Goal: Entertainment & Leisure: Browse casually

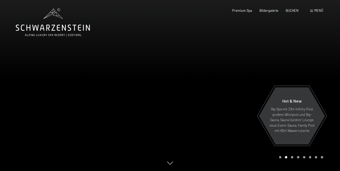
click at [317, 9] on span "Menü" at bounding box center [319, 10] width 9 height 4
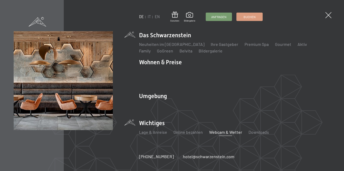
click at [225, 130] on link "Webcam & Wetter" at bounding box center [225, 132] width 33 height 5
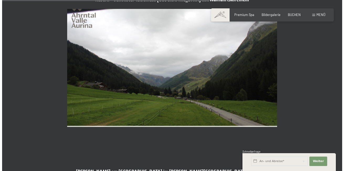
scroll to position [912, 0]
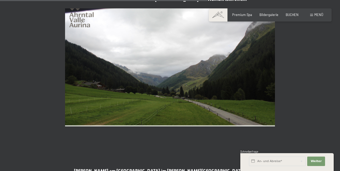
click at [319, 14] on span "Menü" at bounding box center [319, 15] width 9 height 4
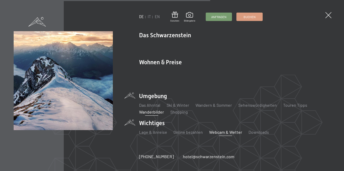
click at [145, 109] on link "Wanderbilder" at bounding box center [151, 111] width 25 height 5
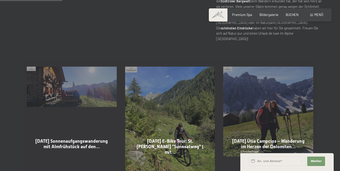
scroll to position [263, 0]
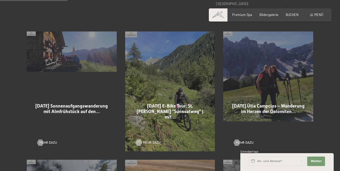
click at [142, 140] on link "Mehr dazu" at bounding box center [146, 142] width 20 height 5
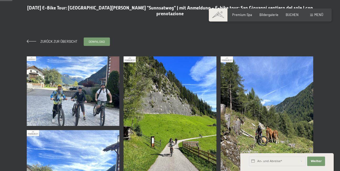
scroll to position [53, 0]
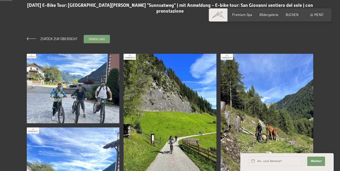
click at [54, 71] on img at bounding box center [73, 89] width 93 height 70
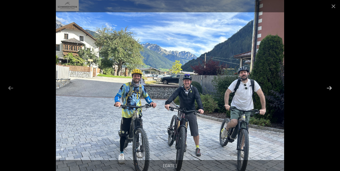
click at [328, 87] on button "Next slide" at bounding box center [329, 88] width 11 height 10
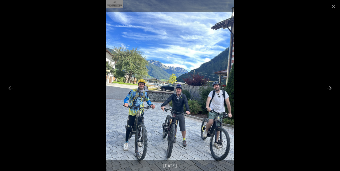
click at [328, 88] on button "Next slide" at bounding box center [329, 88] width 11 height 10
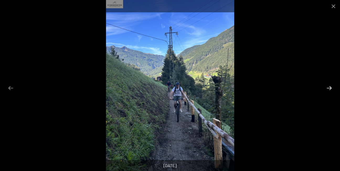
click at [327, 89] on button "Next slide" at bounding box center [329, 88] width 11 height 10
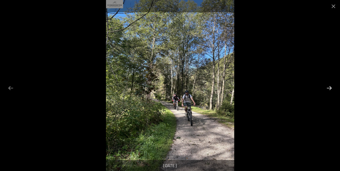
click at [327, 89] on button "Next slide" at bounding box center [329, 88] width 11 height 10
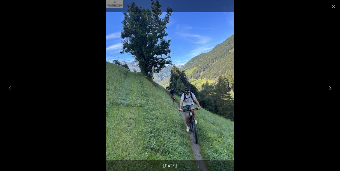
click at [326, 89] on button "Next slide" at bounding box center [329, 88] width 11 height 10
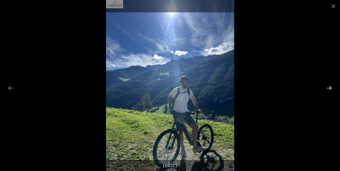
click at [326, 89] on button "Next slide" at bounding box center [329, 88] width 11 height 10
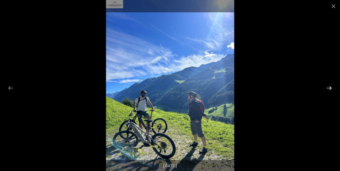
click at [326, 89] on button "Next slide" at bounding box center [329, 88] width 11 height 10
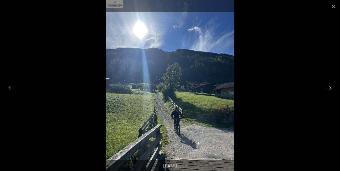
click at [325, 91] on button "Next slide" at bounding box center [329, 88] width 11 height 10
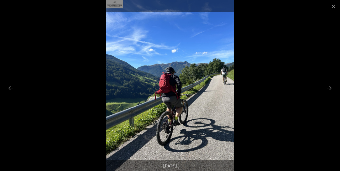
click at [324, 93] on div at bounding box center [170, 85] width 340 height 171
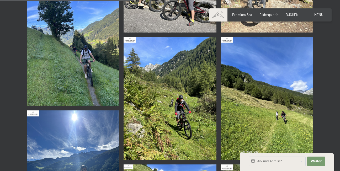
scroll to position [578, 0]
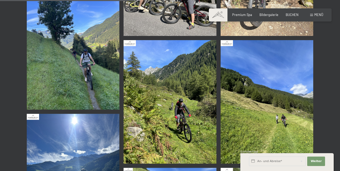
click at [173, 91] on img at bounding box center [170, 102] width 93 height 124
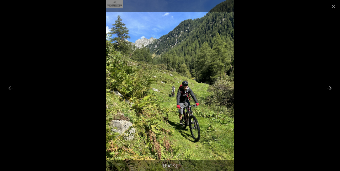
click at [328, 87] on button "Next slide" at bounding box center [329, 88] width 11 height 10
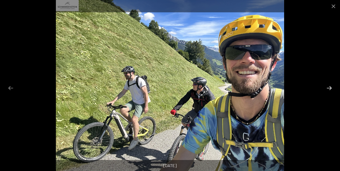
click at [328, 87] on button "Next slide" at bounding box center [329, 88] width 11 height 10
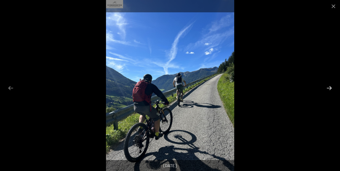
click at [328, 88] on button "Next slide" at bounding box center [329, 88] width 11 height 10
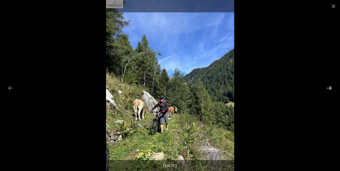
click at [327, 90] on button "Next slide" at bounding box center [329, 88] width 11 height 10
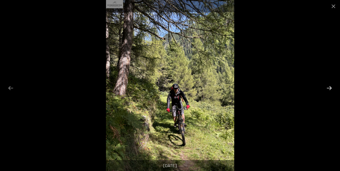
click at [327, 91] on button "Next slide" at bounding box center [329, 88] width 11 height 10
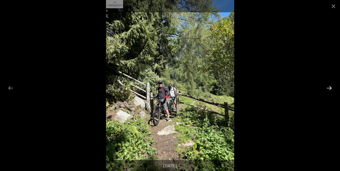
click at [327, 91] on button "Next slide" at bounding box center [329, 88] width 11 height 10
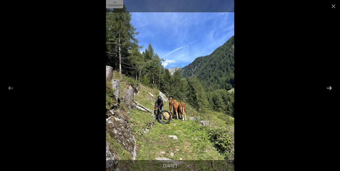
click at [327, 91] on button "Next slide" at bounding box center [329, 88] width 11 height 10
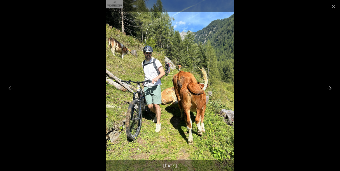
click at [327, 92] on button "Next slide" at bounding box center [329, 88] width 11 height 10
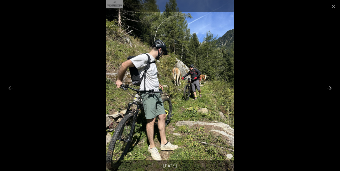
click at [327, 92] on button "Next slide" at bounding box center [329, 88] width 11 height 10
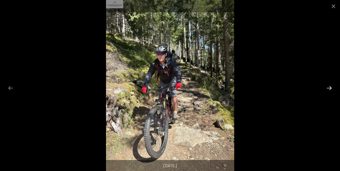
click at [327, 92] on button "Next slide" at bounding box center [329, 88] width 11 height 10
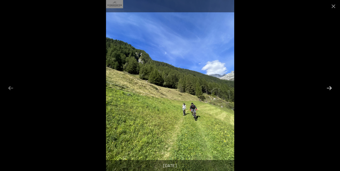
click at [327, 92] on button "Next slide" at bounding box center [329, 88] width 11 height 10
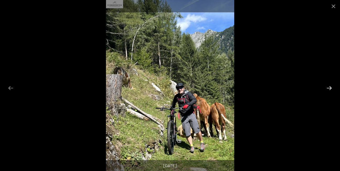
click at [327, 92] on button "Next slide" at bounding box center [329, 88] width 11 height 10
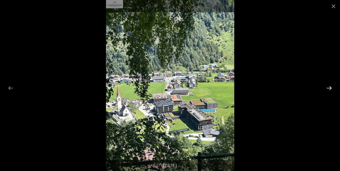
click at [326, 87] on button "Next slide" at bounding box center [329, 88] width 11 height 10
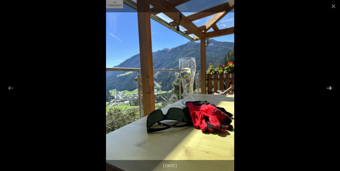
click at [326, 88] on button "Next slide" at bounding box center [329, 88] width 11 height 10
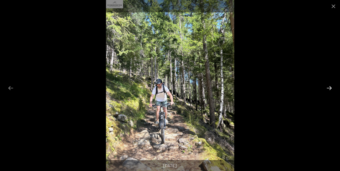
click at [326, 88] on button "Next slide" at bounding box center [329, 88] width 11 height 10
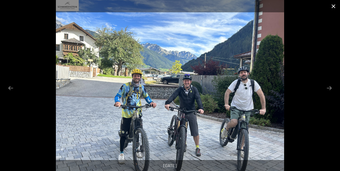
click at [331, 6] on button "Close gallery" at bounding box center [333, 6] width 13 height 12
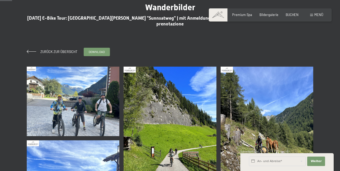
scroll to position [0, 0]
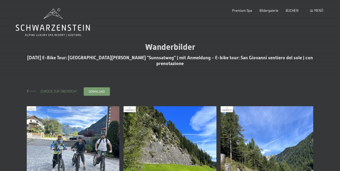
click at [53, 89] on span "Zurück zur Übersicht" at bounding box center [57, 91] width 40 height 4
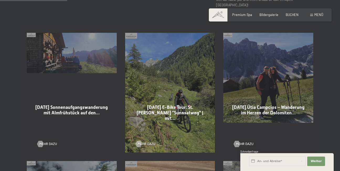
scroll to position [263, 0]
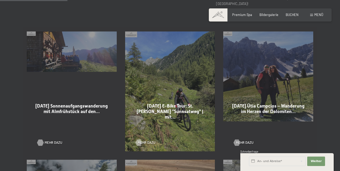
click at [40, 140] on div at bounding box center [41, 143] width 4 height 6
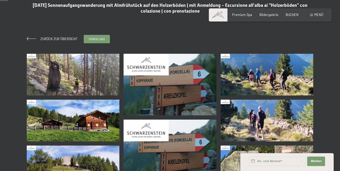
click at [74, 69] on img at bounding box center [73, 75] width 93 height 42
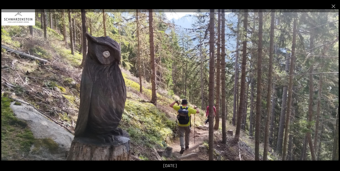
click at [327, 87] on button "Next slide" at bounding box center [329, 88] width 11 height 10
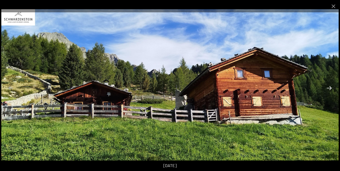
click at [327, 87] on button "Next slide" at bounding box center [329, 88] width 11 height 10
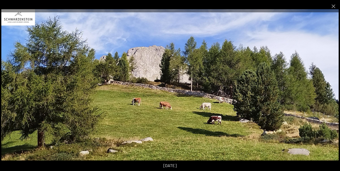
click at [327, 88] on button "Next slide" at bounding box center [329, 88] width 11 height 10
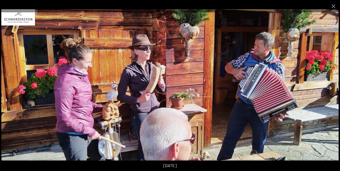
click at [327, 89] on button "Next slide" at bounding box center [329, 88] width 11 height 10
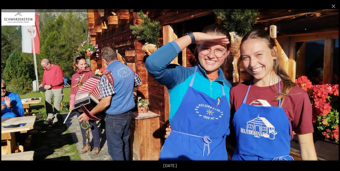
click at [329, 89] on button "Next slide" at bounding box center [329, 88] width 11 height 10
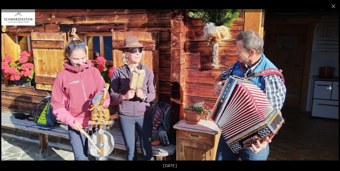
click at [329, 89] on button "Next slide" at bounding box center [329, 88] width 11 height 10
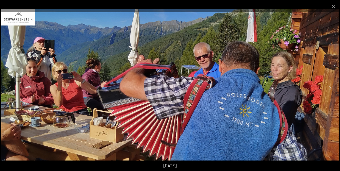
click at [328, 90] on button "Next slide" at bounding box center [329, 88] width 11 height 10
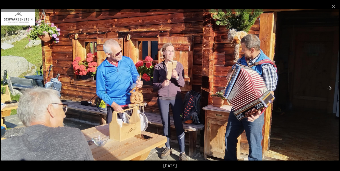
click at [327, 92] on button "Next slide" at bounding box center [329, 88] width 11 height 10
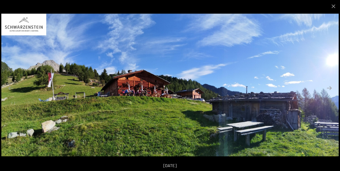
click at [327, 93] on img at bounding box center [170, 85] width 338 height 143
click at [332, 87] on button "Next slide" at bounding box center [329, 88] width 11 height 10
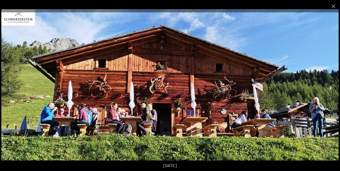
click at [332, 86] on button "Next slide" at bounding box center [329, 88] width 11 height 10
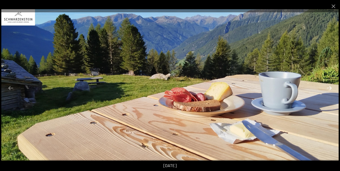
click at [331, 89] on button "Next slide" at bounding box center [329, 88] width 11 height 10
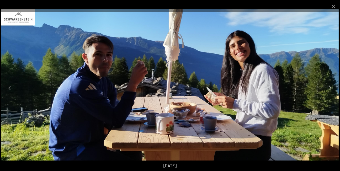
click at [331, 91] on button "Next slide" at bounding box center [329, 88] width 11 height 10
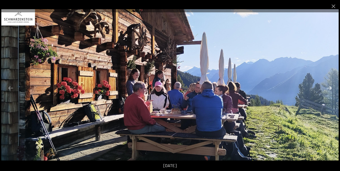
click at [331, 91] on button "Next slide" at bounding box center [329, 88] width 11 height 10
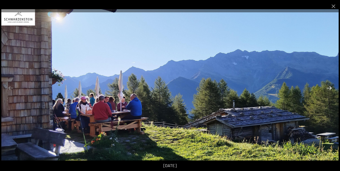
click at [331, 93] on button "Next slide" at bounding box center [329, 88] width 11 height 10
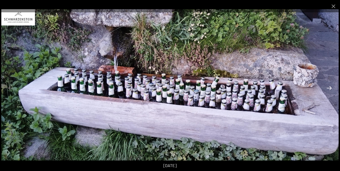
click at [332, 86] on button "Next slide" at bounding box center [329, 88] width 11 height 10
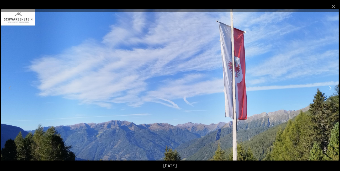
click at [332, 87] on button "Next slide" at bounding box center [329, 88] width 11 height 10
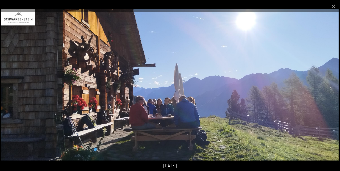
click at [331, 89] on button "Next slide" at bounding box center [329, 88] width 11 height 10
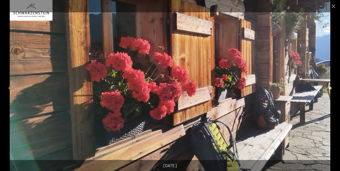
click at [331, 88] on button "Next slide" at bounding box center [329, 88] width 11 height 10
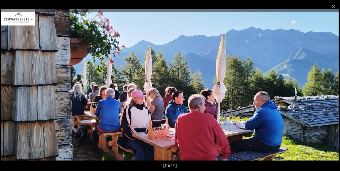
click at [331, 88] on button "Next slide" at bounding box center [329, 88] width 11 height 10
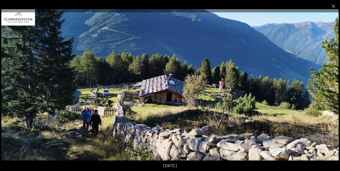
click at [331, 89] on button "Next slide" at bounding box center [329, 88] width 11 height 10
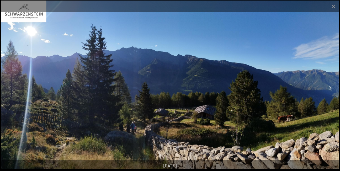
click at [331, 89] on button "Next slide" at bounding box center [329, 88] width 11 height 10
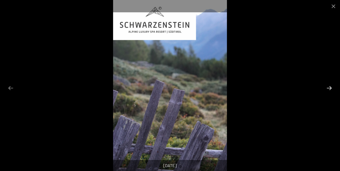
click at [331, 90] on button "Next slide" at bounding box center [329, 88] width 11 height 10
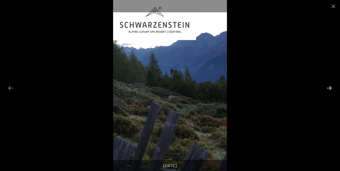
click at [331, 90] on button "Next slide" at bounding box center [329, 88] width 11 height 10
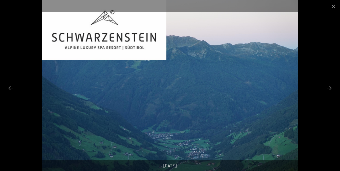
scroll to position [79, 0]
click at [330, 87] on button "Next slide" at bounding box center [329, 88] width 11 height 10
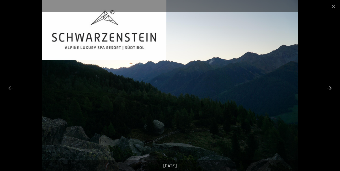
click at [330, 87] on button "Next slide" at bounding box center [329, 88] width 11 height 10
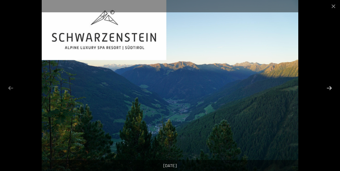
click at [330, 87] on button "Next slide" at bounding box center [329, 88] width 11 height 10
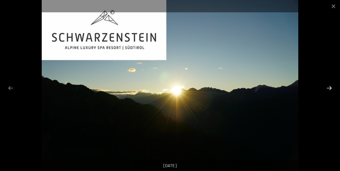
click at [330, 87] on button "Next slide" at bounding box center [329, 88] width 11 height 10
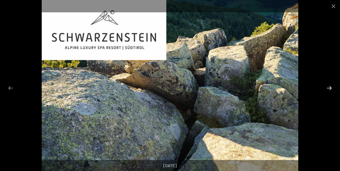
click at [330, 88] on button "Next slide" at bounding box center [329, 88] width 11 height 10
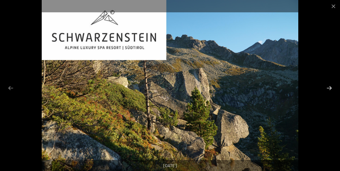
click at [330, 88] on button "Next slide" at bounding box center [329, 88] width 11 height 10
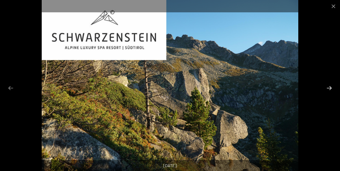
click at [330, 88] on button "Next slide" at bounding box center [329, 88] width 11 height 10
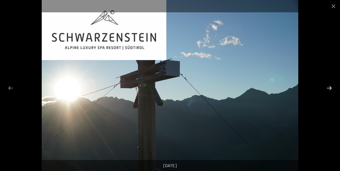
click at [330, 89] on button "Next slide" at bounding box center [329, 88] width 11 height 10
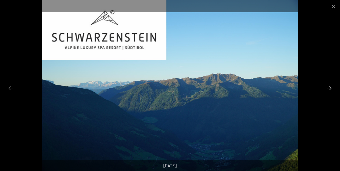
click at [330, 90] on button "Next slide" at bounding box center [329, 88] width 11 height 10
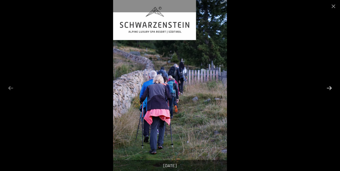
click at [330, 91] on button "Next slide" at bounding box center [329, 88] width 11 height 10
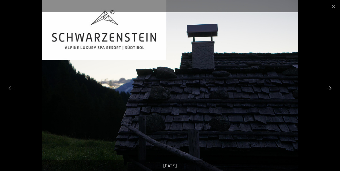
click at [330, 91] on button "Next slide" at bounding box center [329, 88] width 11 height 10
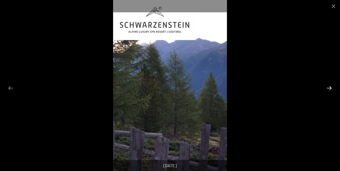
click at [331, 91] on button "Next slide" at bounding box center [329, 88] width 11 height 10
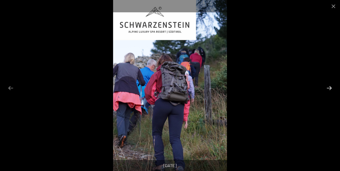
click at [331, 91] on button "Next slide" at bounding box center [329, 88] width 11 height 10
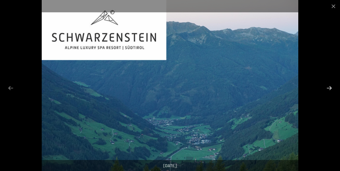
click at [332, 92] on button "Next slide" at bounding box center [329, 88] width 11 height 10
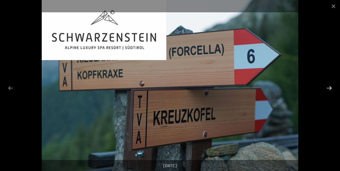
click at [329, 86] on button "Next slide" at bounding box center [329, 88] width 11 height 10
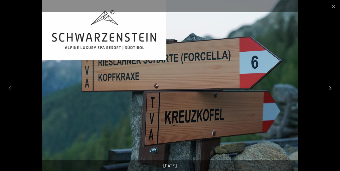
click at [328, 86] on button "Next slide" at bounding box center [329, 88] width 11 height 10
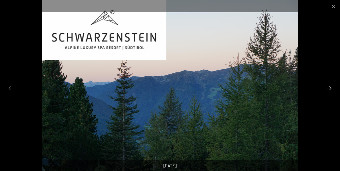
click at [328, 86] on button "Next slide" at bounding box center [329, 88] width 11 height 10
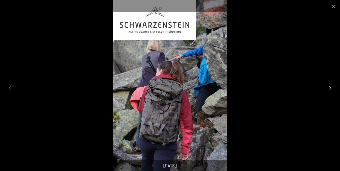
click at [329, 87] on button "Next slide" at bounding box center [329, 88] width 11 height 10
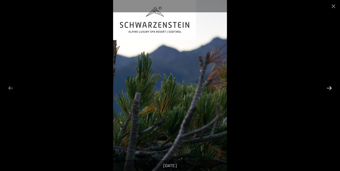
click at [329, 87] on button "Next slide" at bounding box center [329, 88] width 11 height 10
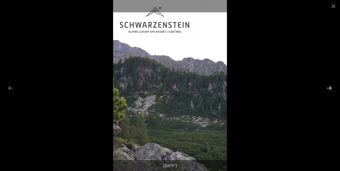
click at [329, 87] on button "Next slide" at bounding box center [329, 88] width 11 height 10
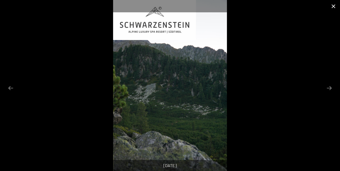
click at [332, 6] on button "Close gallery" at bounding box center [333, 6] width 13 height 12
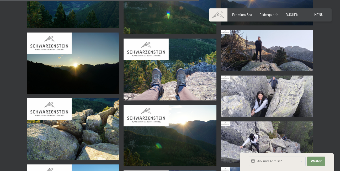
scroll to position [1575, 0]
